Goal: Navigation & Orientation: Understand site structure

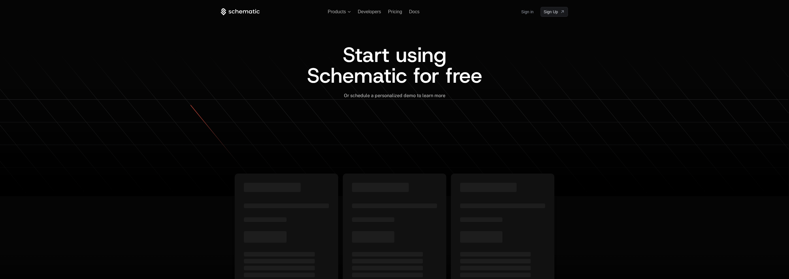
click at [525, 10] on link "Sign in" at bounding box center [527, 11] width 12 height 9
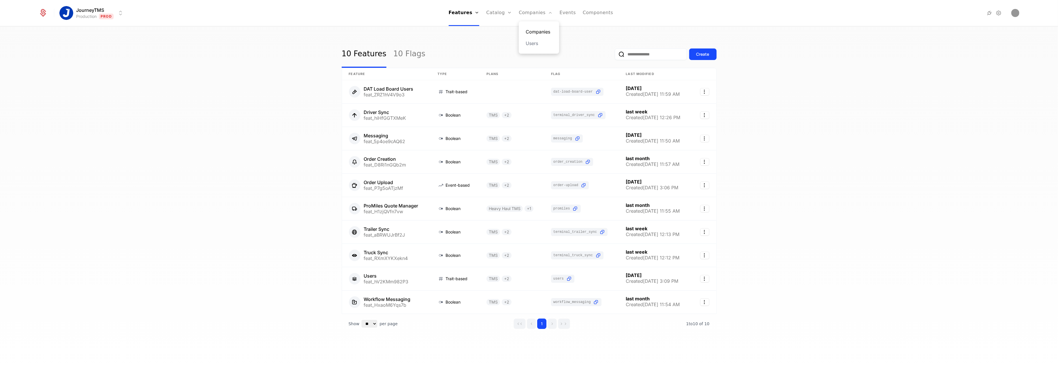
click at [532, 28] on link "Companies" at bounding box center [538, 31] width 27 height 7
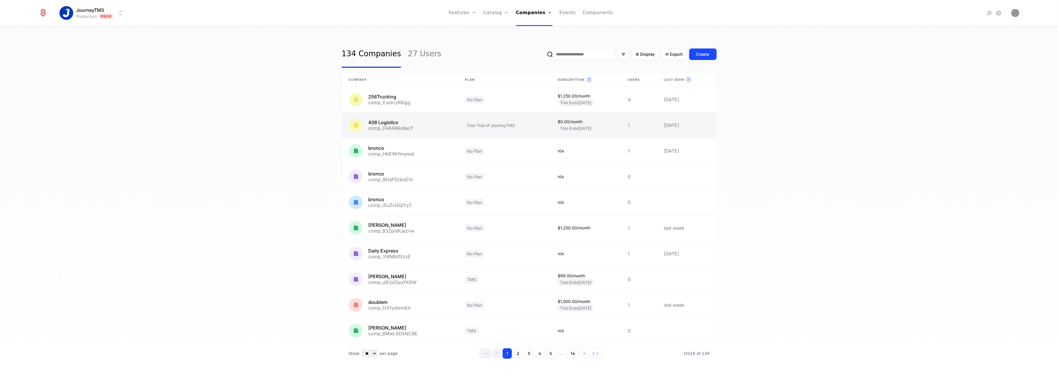
click at [391, 127] on link at bounding box center [400, 124] width 116 height 25
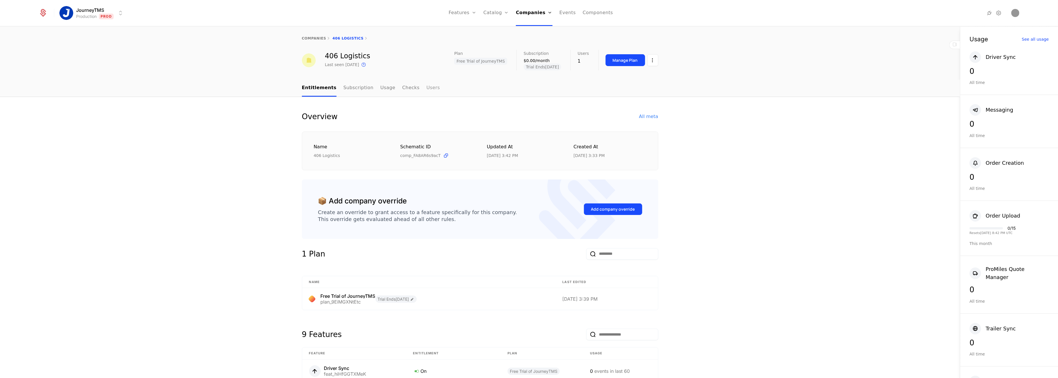
click at [423, 90] on nav "Entitlements Subscription Usage Checks Users" at bounding box center [480, 88] width 356 height 17
click at [426, 90] on link "Users" at bounding box center [433, 88] width 14 height 17
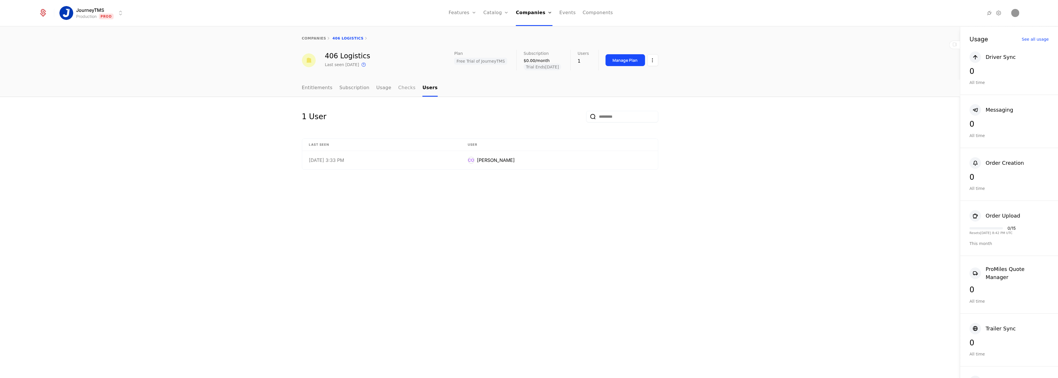
click at [402, 86] on link "Checks" at bounding box center [406, 88] width 17 height 17
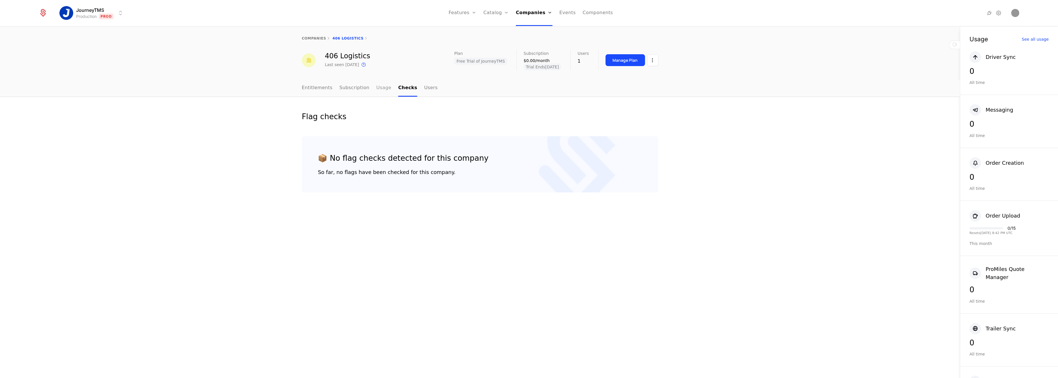
click at [376, 88] on link "Usage" at bounding box center [383, 88] width 15 height 17
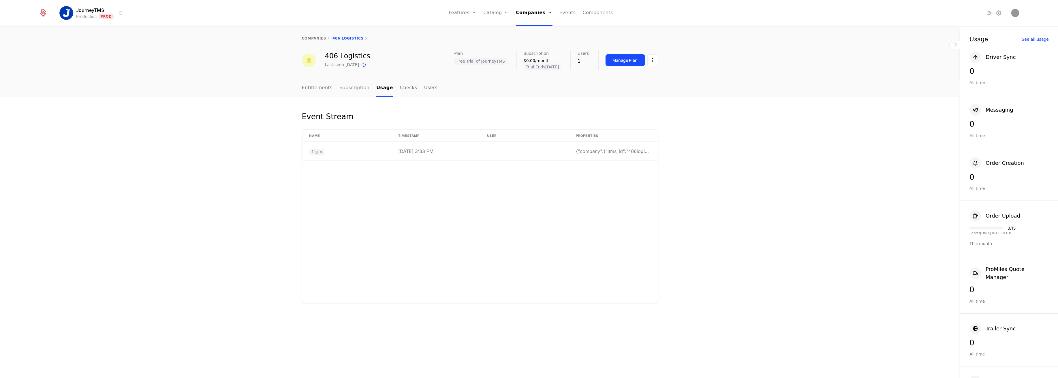
click at [353, 90] on link "Subscription" at bounding box center [354, 88] width 30 height 17
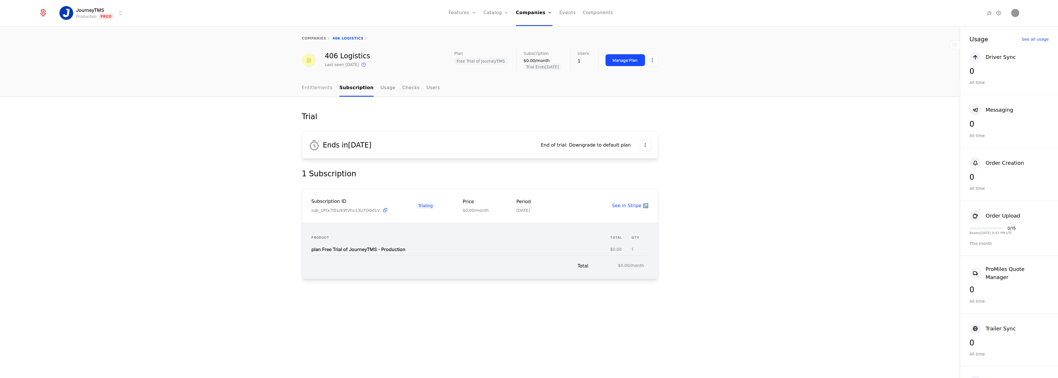
click at [304, 87] on link "Entitlements" at bounding box center [317, 88] width 31 height 17
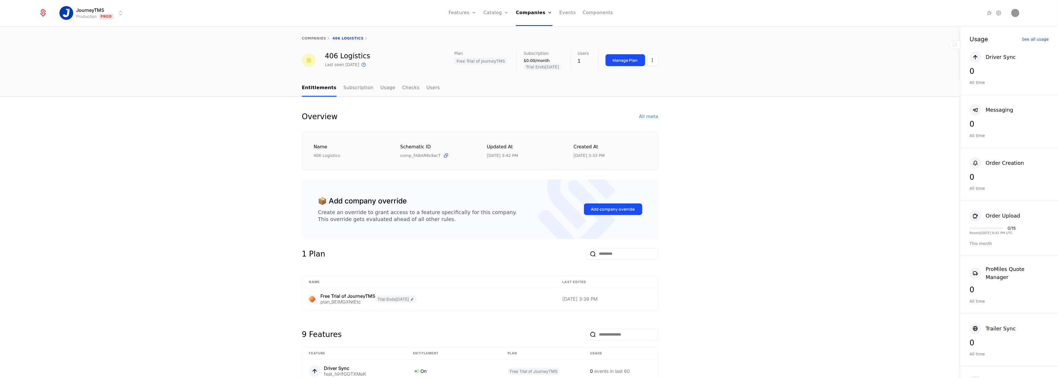
click at [97, 125] on div "Overview All meta Name 406 Logistics Schematic ID comp_FA8AR6s9acT Updated at 8…" at bounding box center [480, 359] width 960 height 524
click at [210, 155] on div "Overview All meta Name 406 Logistics Schematic ID comp_FA8AR6s9acT Updated at 8…" at bounding box center [480, 359] width 960 height 524
